Goal: Check status: Check status

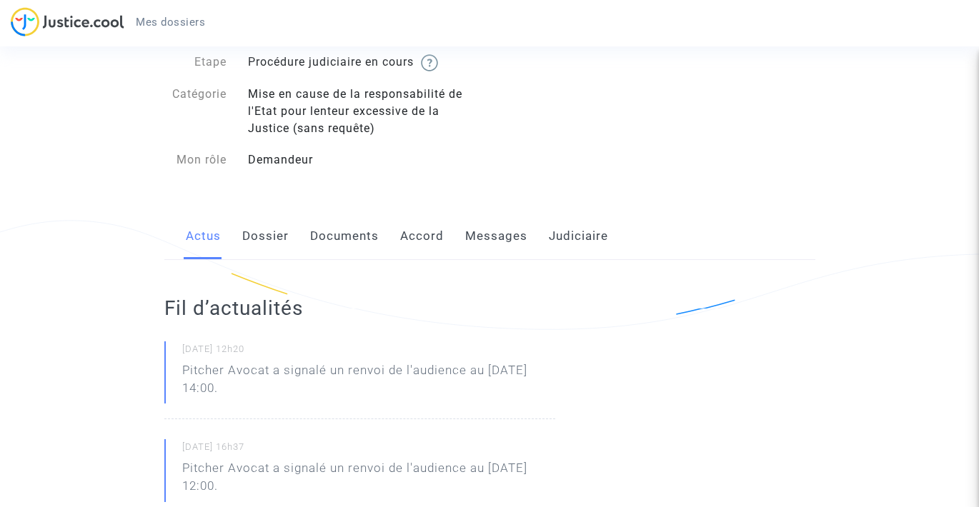
scroll to position [96, 0]
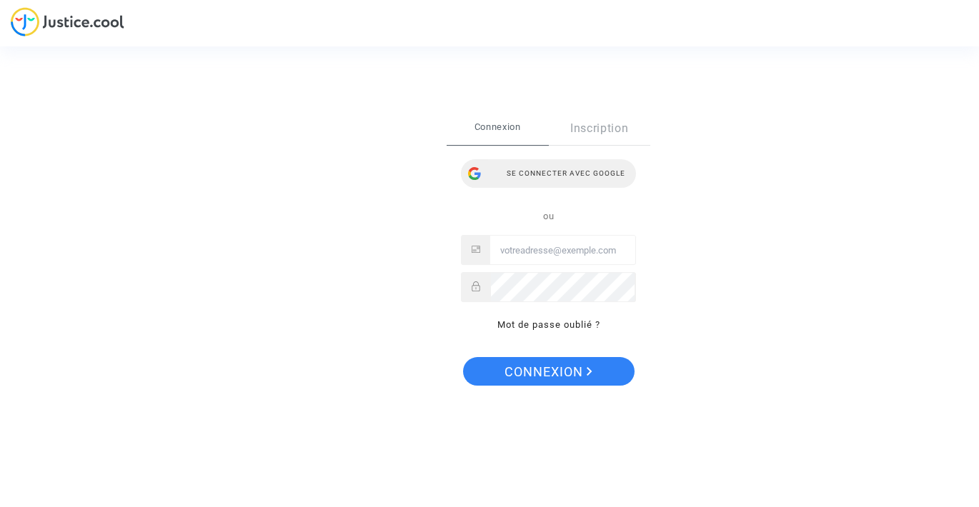
click at [541, 173] on div "Se connecter avec Google" at bounding box center [548, 173] width 175 height 29
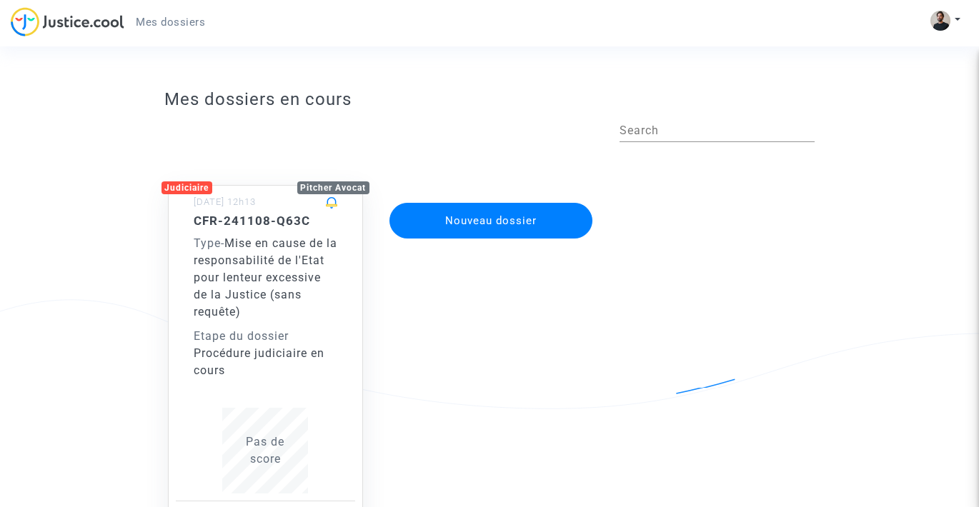
click at [301, 274] on div "Type - Mise en cause de la responsabilité de l'Etat pour lenteur excessive de l…" at bounding box center [266, 278] width 144 height 86
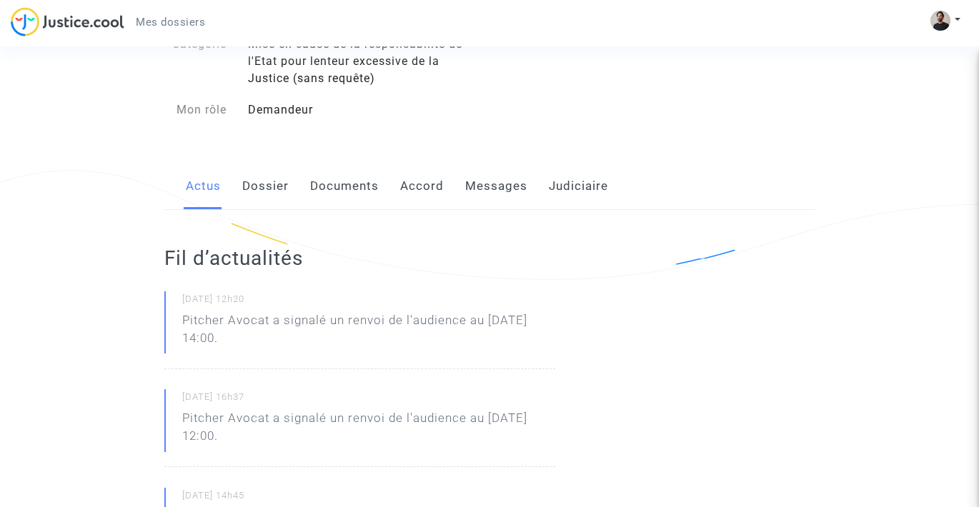
scroll to position [131, 0]
